Goal: Task Accomplishment & Management: Use online tool/utility

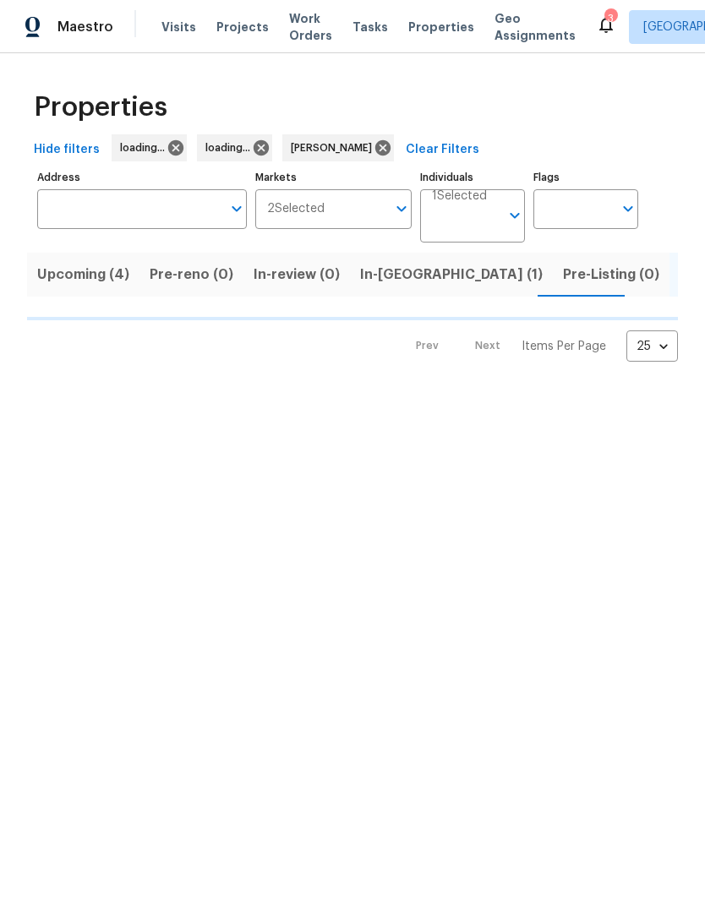
click at [76, 205] on input "Address" at bounding box center [129, 209] width 184 height 40
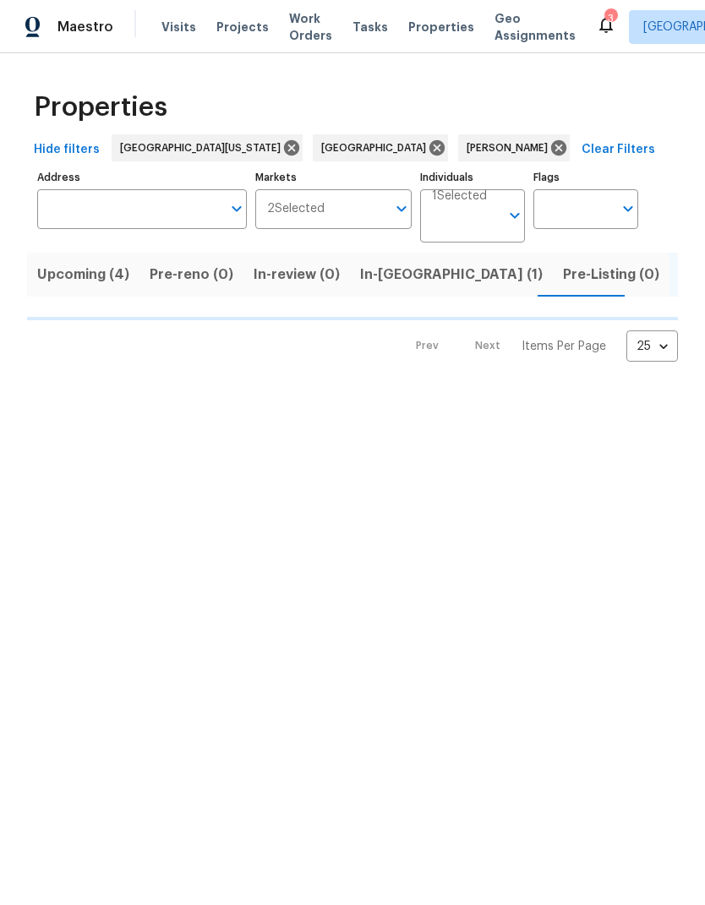
click at [65, 214] on input "Address" at bounding box center [129, 209] width 184 height 40
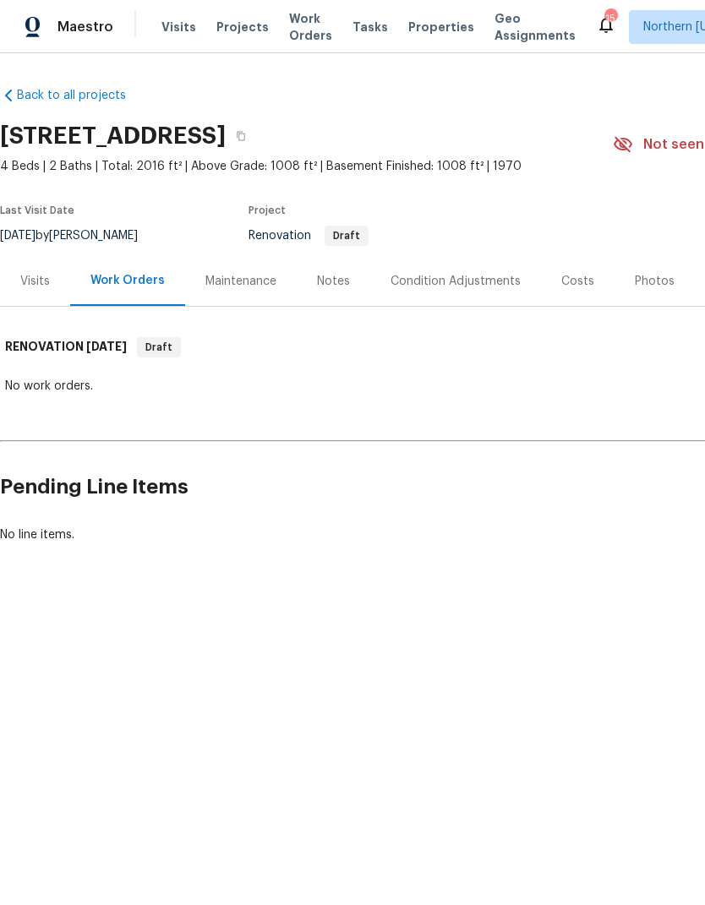
click at [176, 27] on span "Visits" at bounding box center [178, 27] width 35 height 17
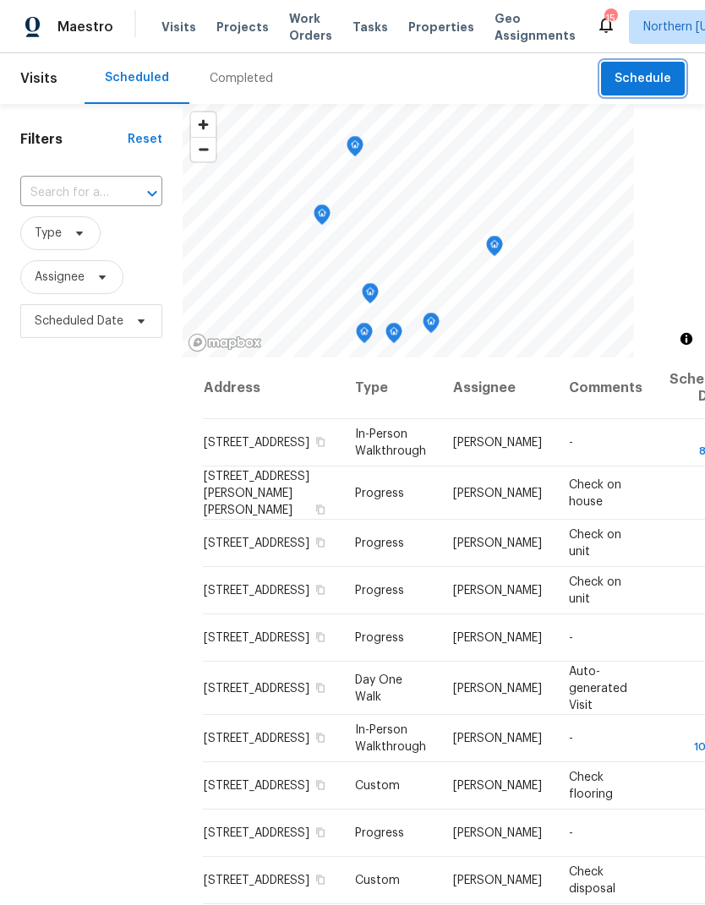
click at [667, 84] on span "Schedule" at bounding box center [642, 78] width 57 height 21
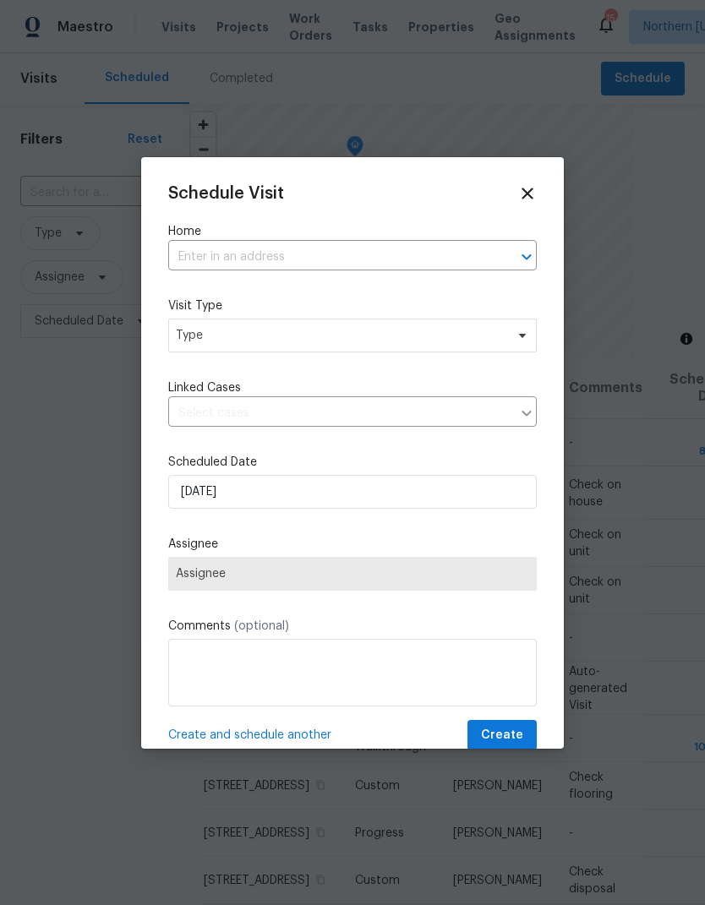
click at [193, 264] on input "text" at bounding box center [328, 257] width 321 height 26
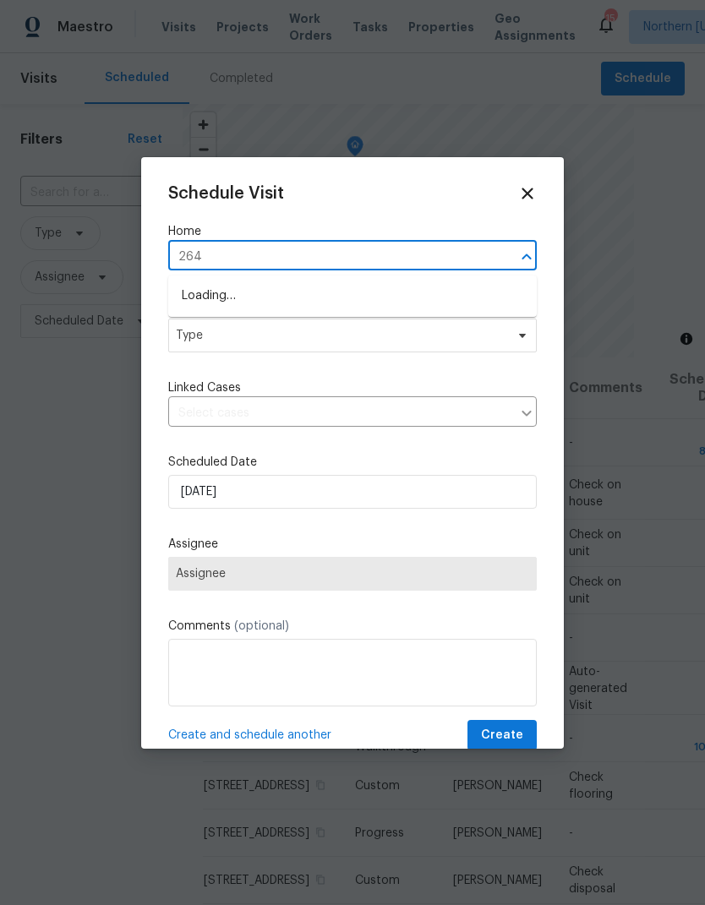
type input "2648"
click at [188, 301] on li "[STREET_ADDRESS]" at bounding box center [352, 296] width 368 height 28
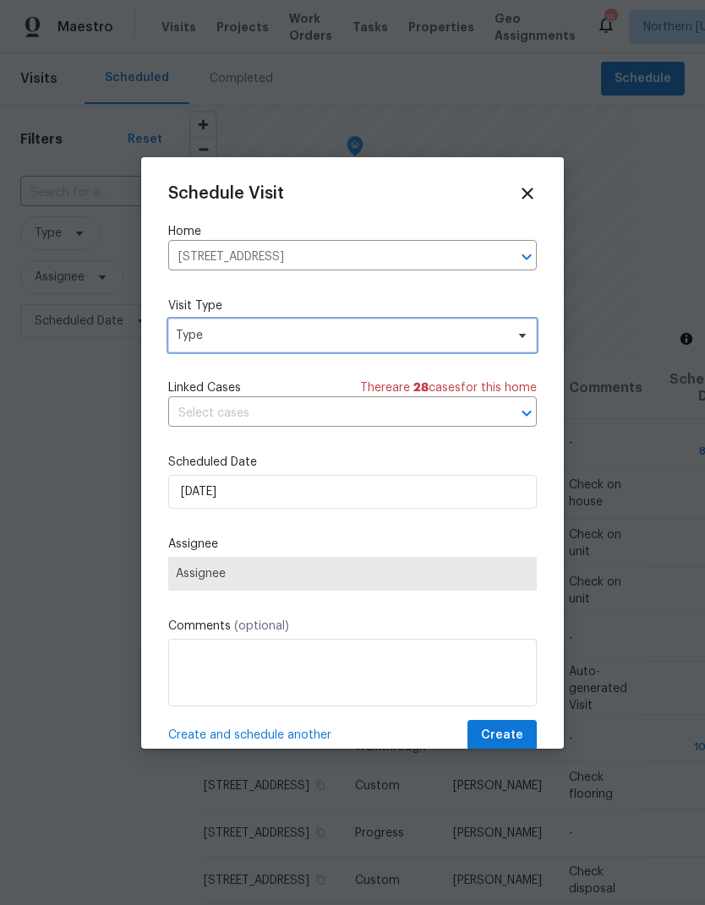
click at [193, 344] on span "Type" at bounding box center [340, 335] width 329 height 17
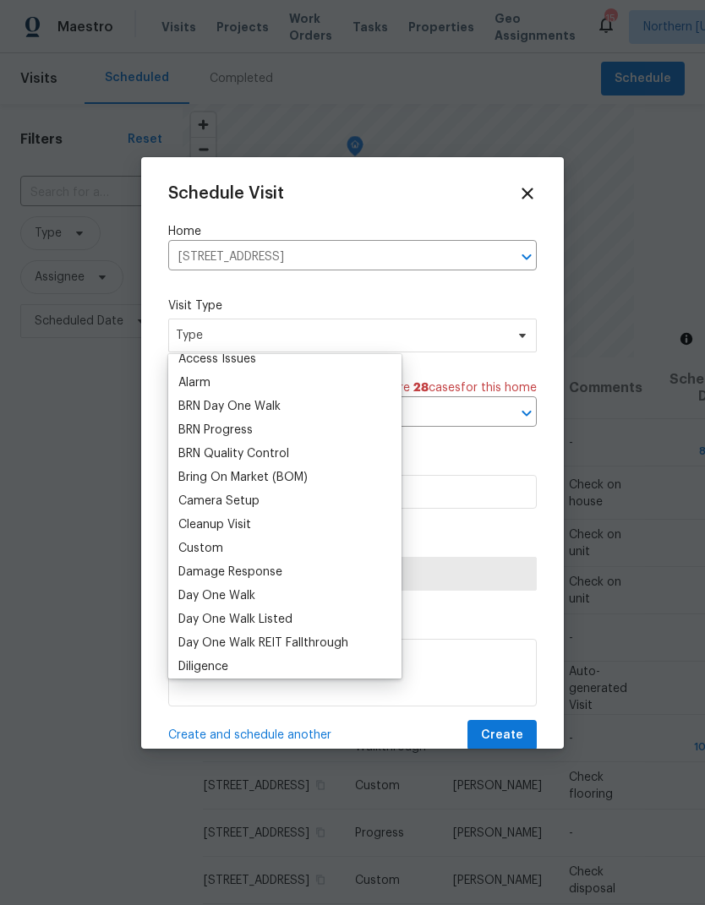
scroll to position [134, 0]
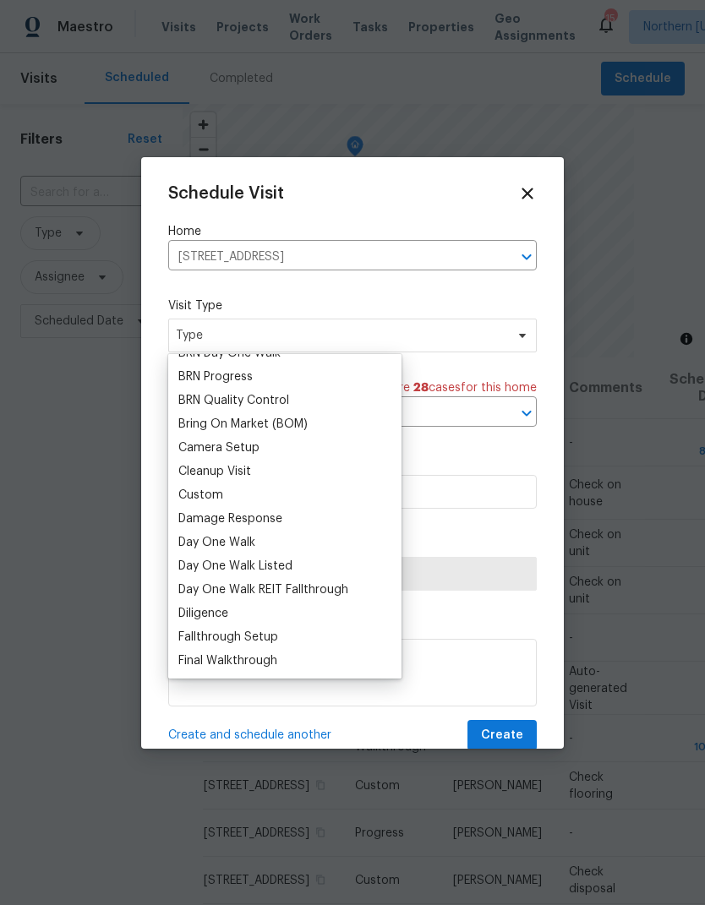
click at [174, 498] on div "Custom" at bounding box center [284, 495] width 223 height 24
click at [181, 503] on div "Custom" at bounding box center [200, 495] width 45 height 17
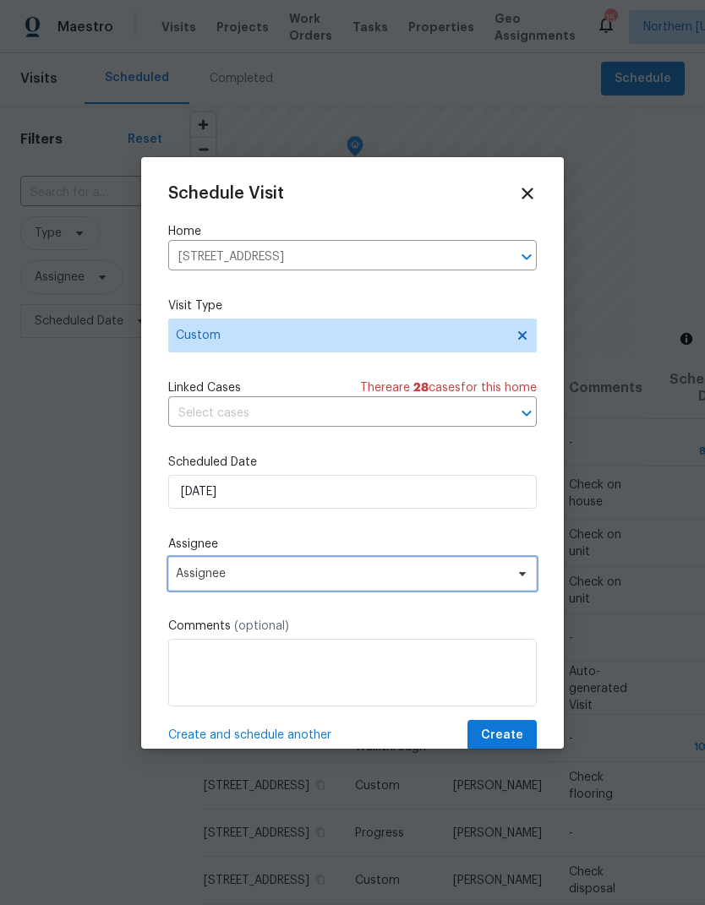
click at [184, 590] on span "Assignee" at bounding box center [352, 574] width 368 height 34
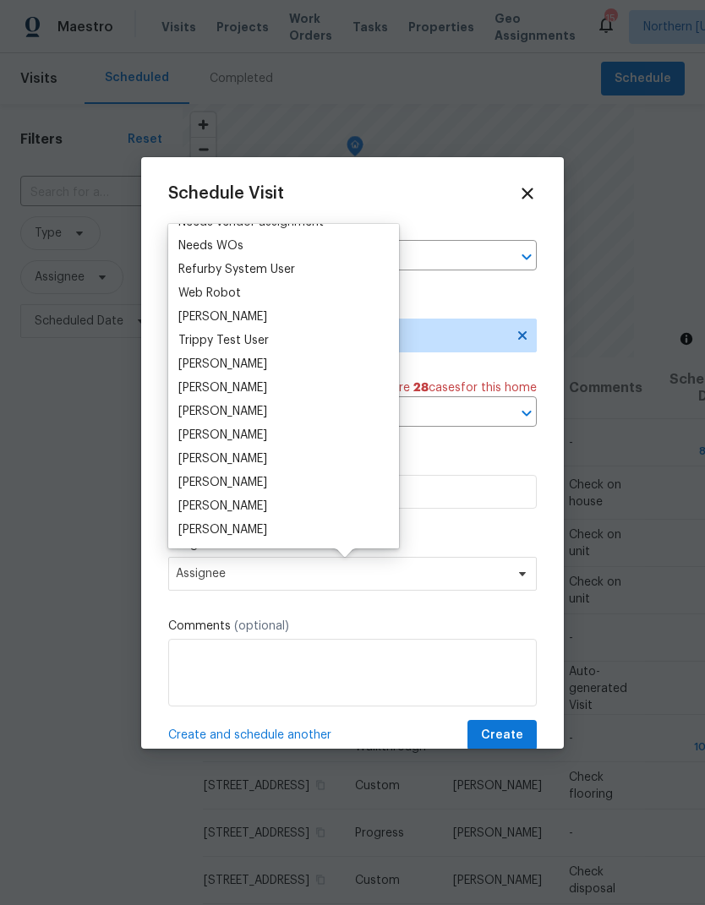
scroll to position [1413, 0]
click at [173, 390] on div "[PERSON_NAME]" at bounding box center [283, 388] width 221 height 24
click at [188, 389] on div "[PERSON_NAME]" at bounding box center [222, 387] width 89 height 17
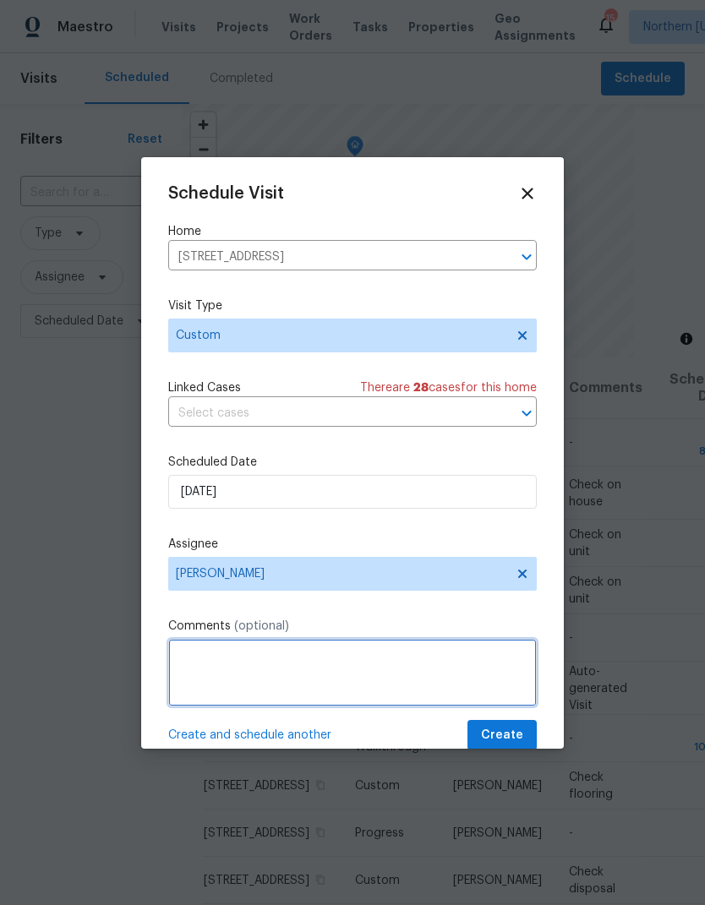
click at [173, 646] on textarea at bounding box center [352, 673] width 368 height 68
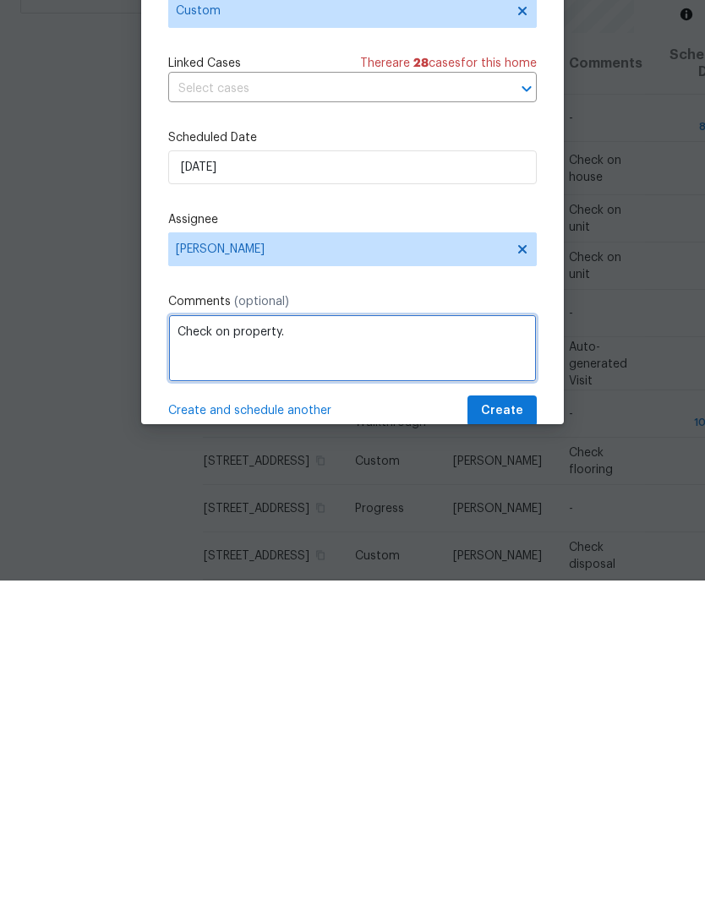
type textarea "Check on property."
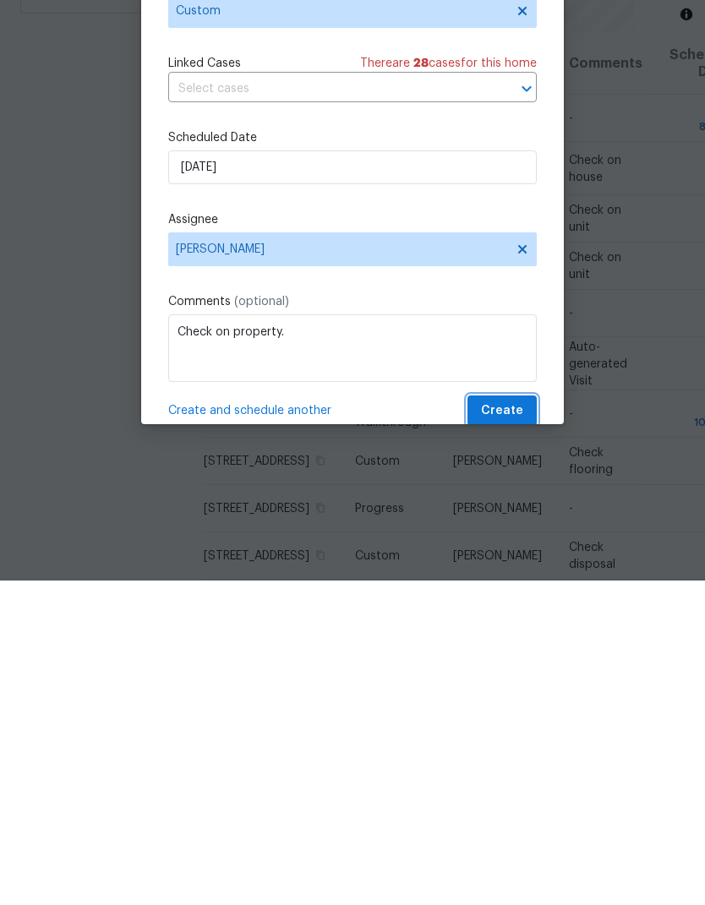
click at [530, 720] on button "Create" at bounding box center [501, 735] width 69 height 31
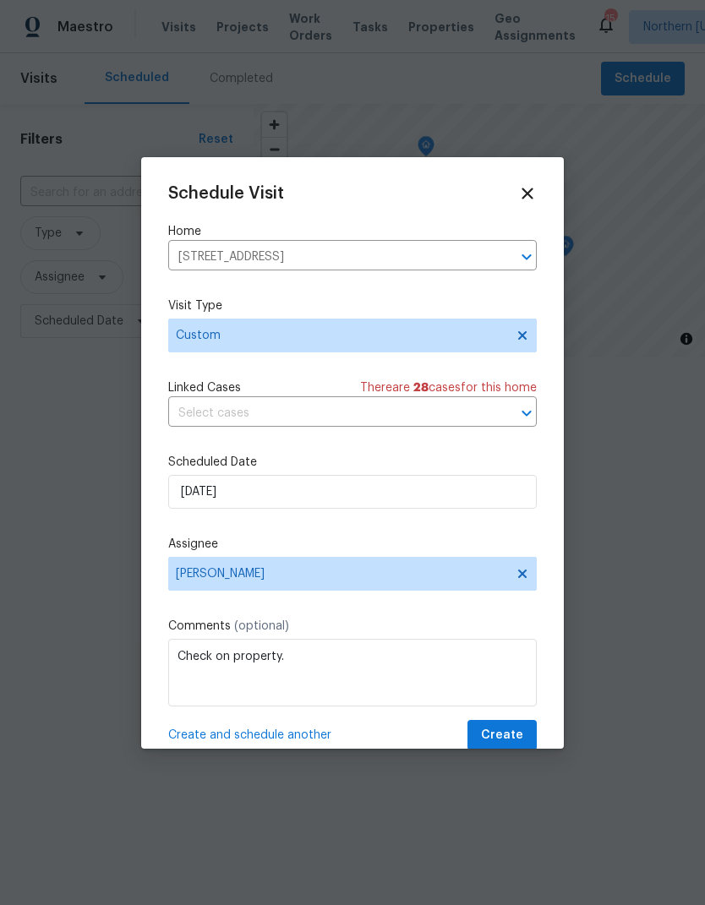
scroll to position [0, 0]
